Goal: Book appointment/travel/reservation

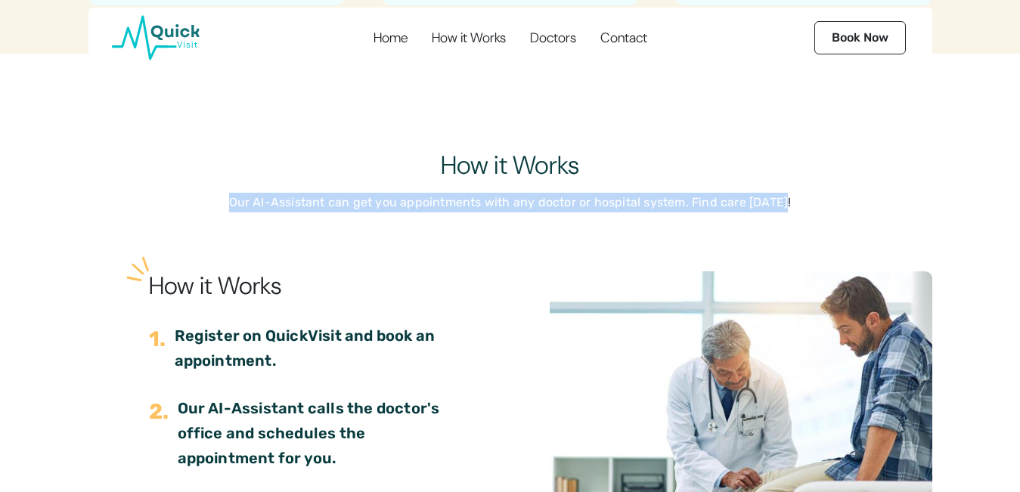
scroll to position [1109, 0]
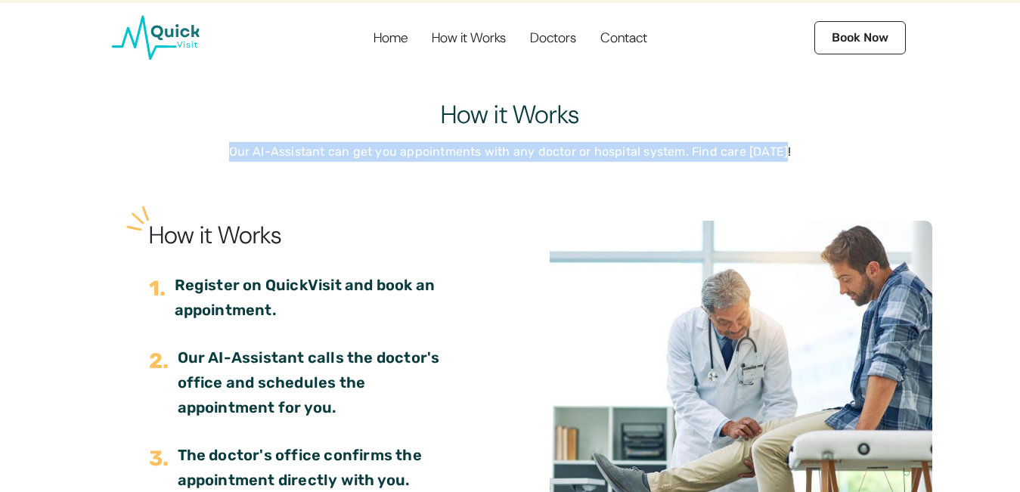
copy p "Our AI-Assistant can get you appointments with any doctor or hospital system. F…"
drag, startPoint x: 272, startPoint y: 155, endPoint x: 823, endPoint y: 187, distance: 552.0
click at [823, 187] on div "How it Works Our AI-Assistant can get you appointments with any doctor or hospi…" at bounding box center [510, 297] width 1020 height 492
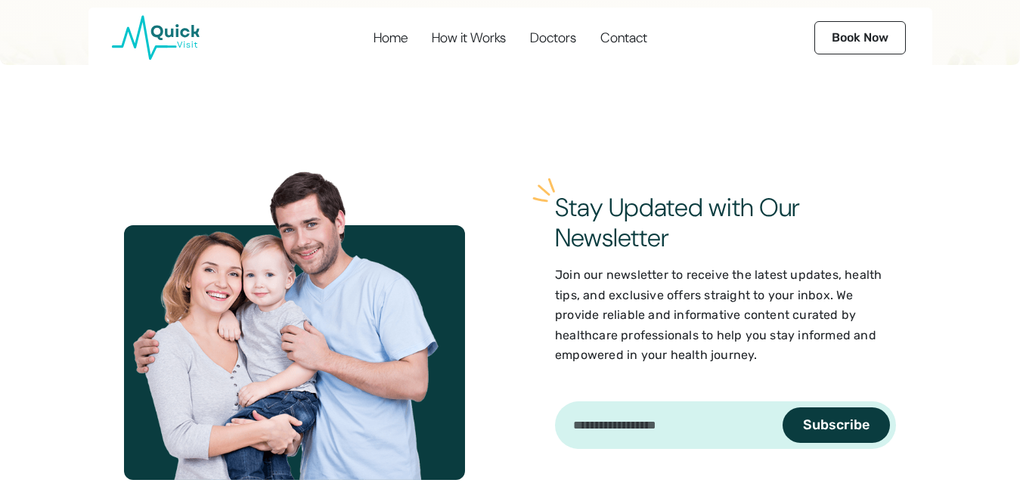
scroll to position [2915, 0]
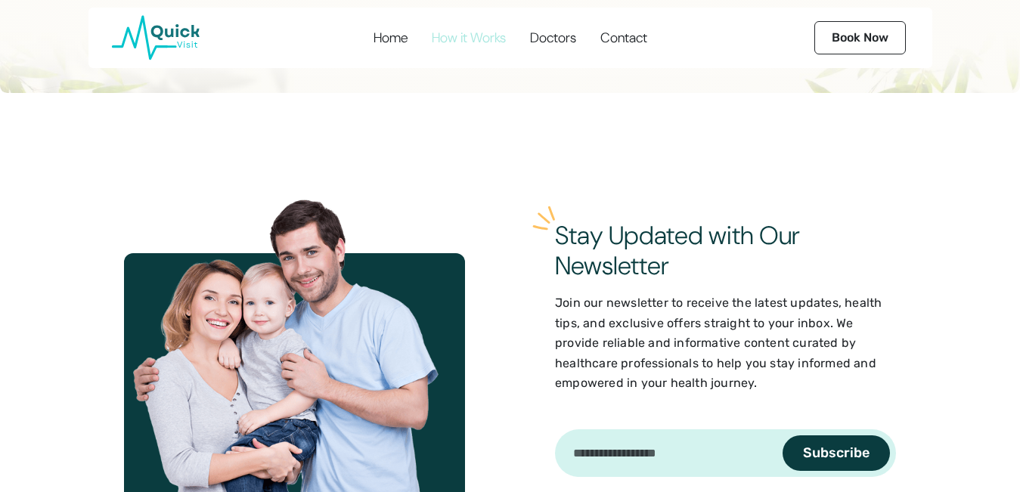
click at [466, 46] on link "How it Works" at bounding box center [468, 38] width 97 height 60
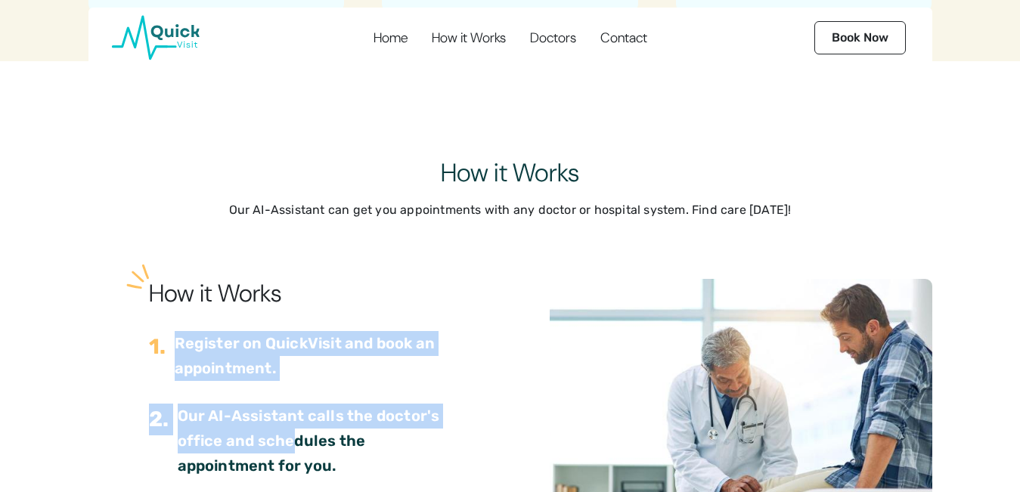
scroll to position [1051, 0]
drag, startPoint x: 166, startPoint y: 340, endPoint x: 281, endPoint y: 462, distance: 167.4
click at [281, 462] on div "How it Works 1. Register on QuickVisit and book an appointment. 2. Our AI-Assis…" at bounding box center [307, 487] width 334 height 417
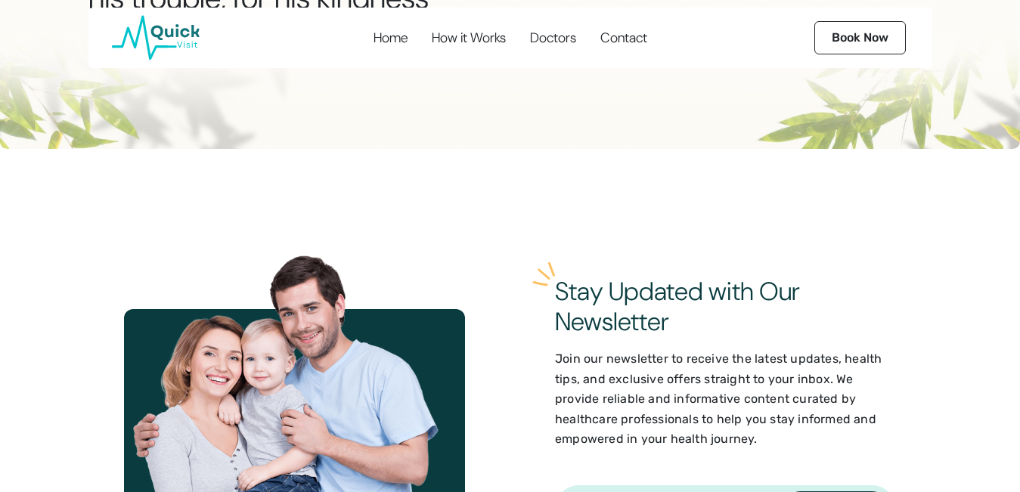
scroll to position [0, 0]
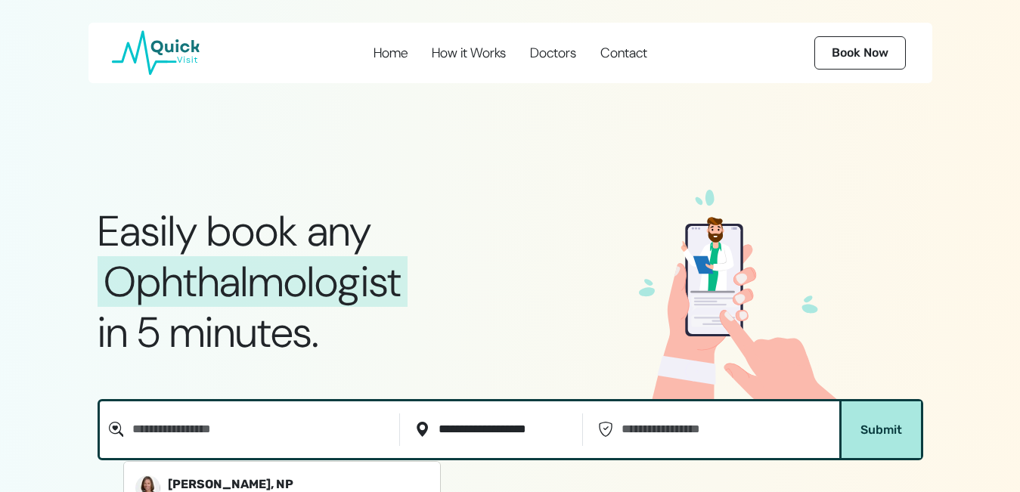
click at [252, 417] on input "Name of Doctor..." at bounding box center [258, 430] width 270 height 33
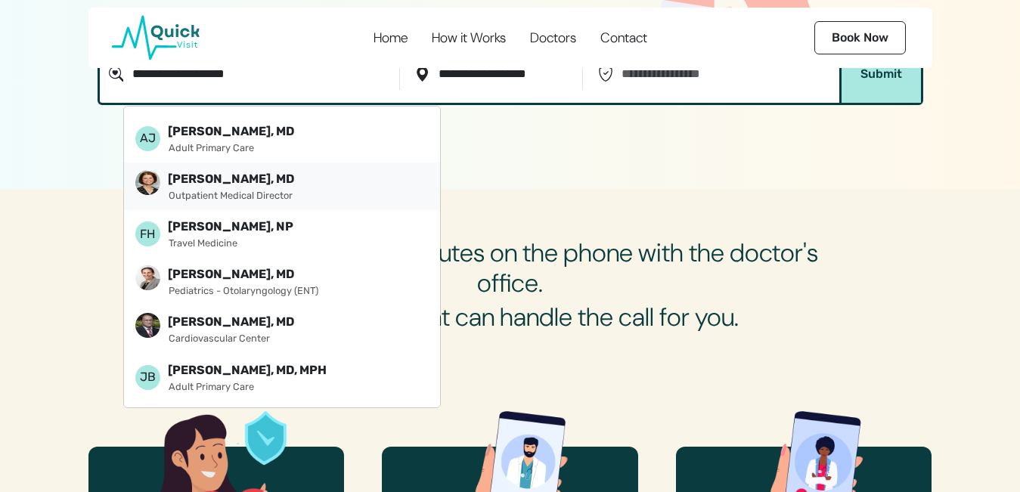
scroll to position [252, 0]
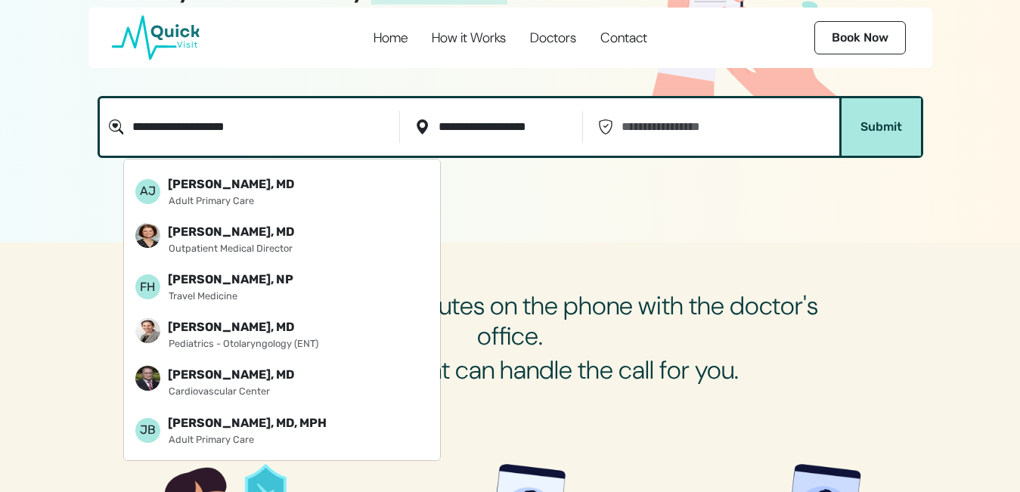
type input "**********"
click at [647, 30] on div "Contact" at bounding box center [623, 37] width 47 height 17
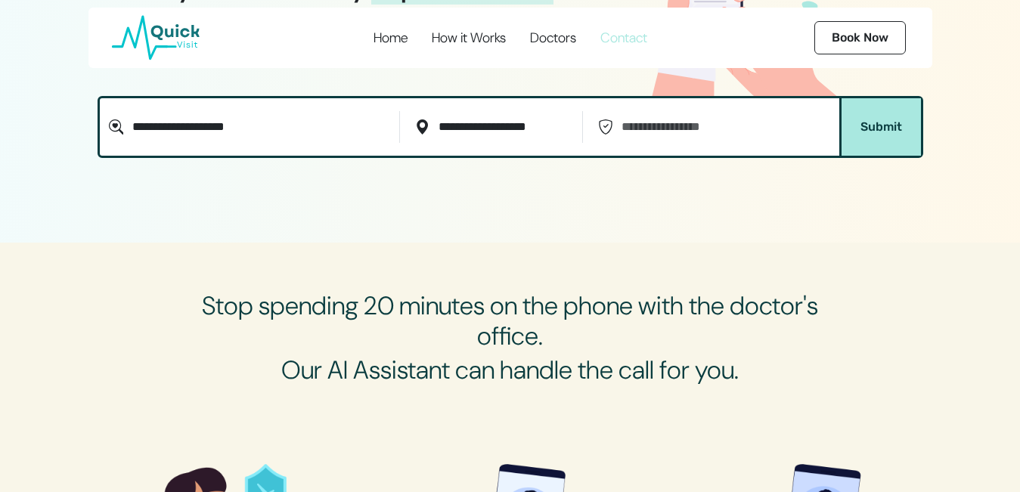
scroll to position [3015, 0]
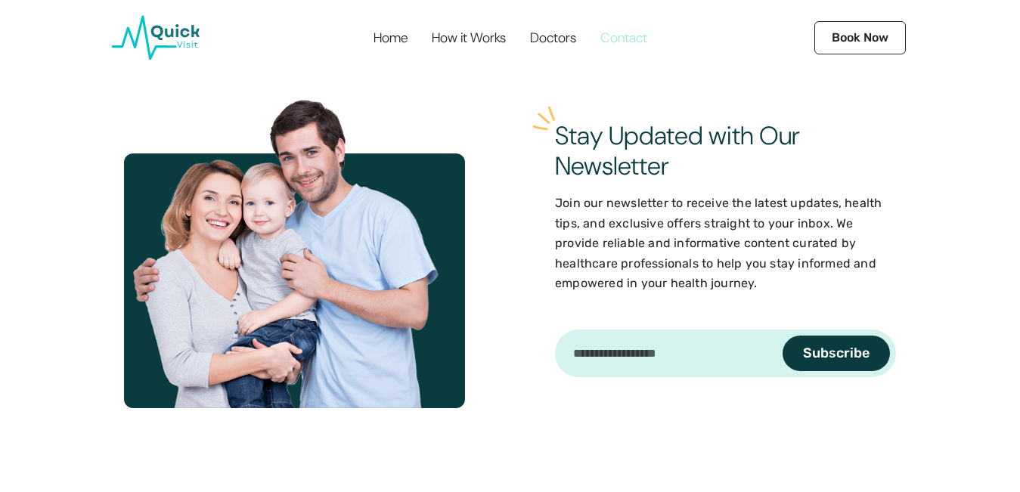
click at [625, 47] on link "Contact" at bounding box center [624, 38] width 70 height 60
click at [632, 42] on div "Contact" at bounding box center [623, 37] width 47 height 17
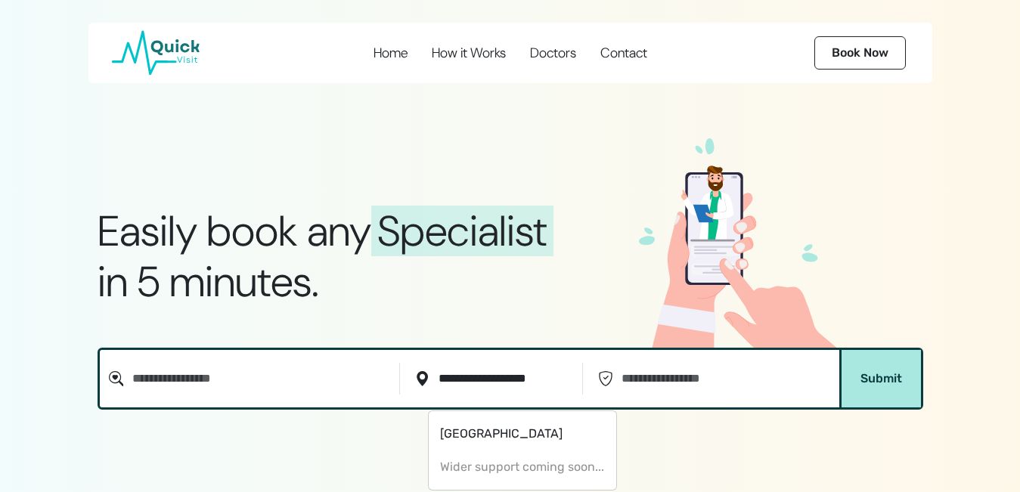
click at [525, 384] on input "**********" at bounding box center [502, 379] width 147 height 33
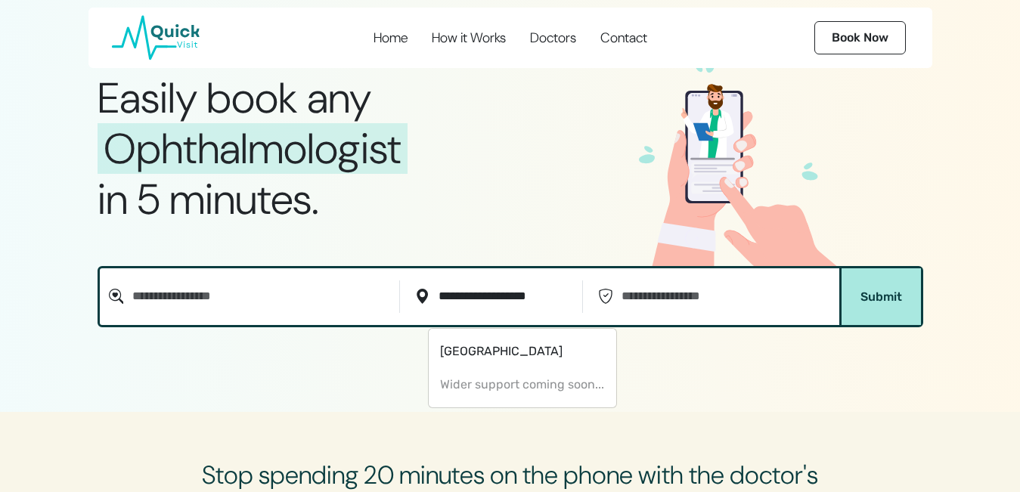
scroll to position [126, 0]
